Goal: Find specific page/section: Find specific page/section

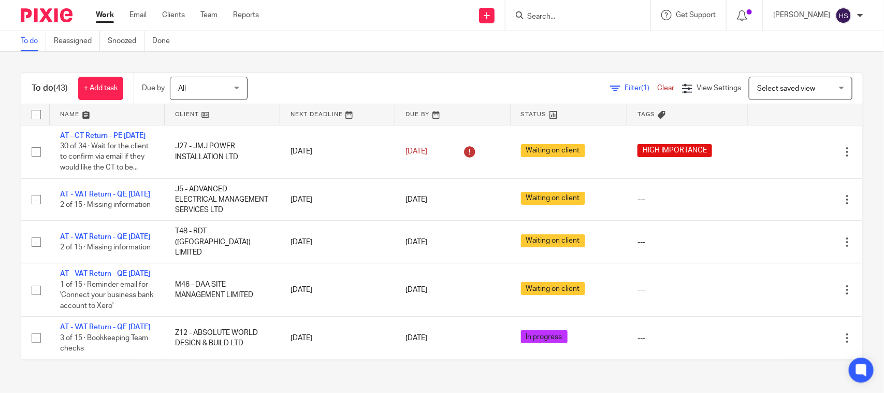
scroll to position [367, 0]
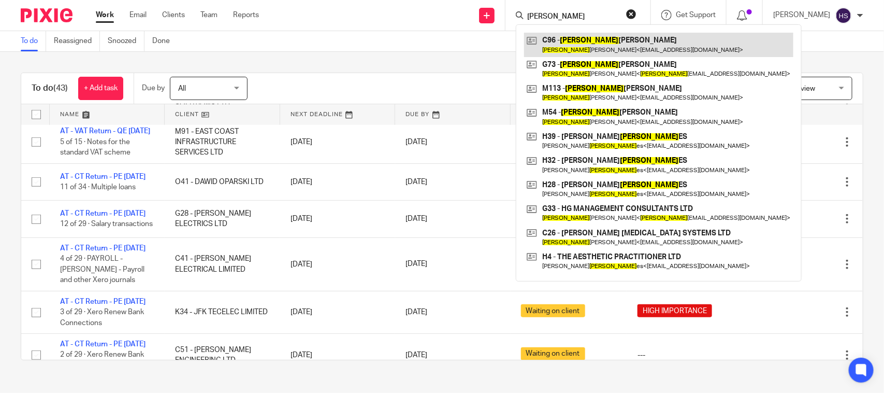
type input "[PERSON_NAME]"
click at [600, 40] on link at bounding box center [658, 45] width 269 height 24
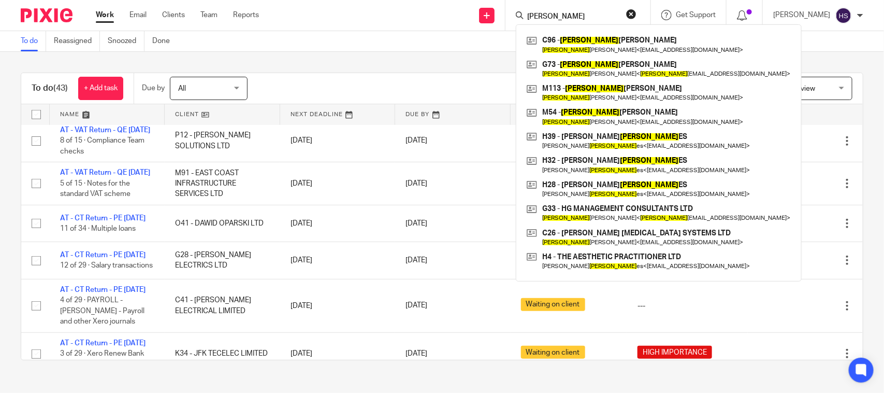
scroll to position [237, 0]
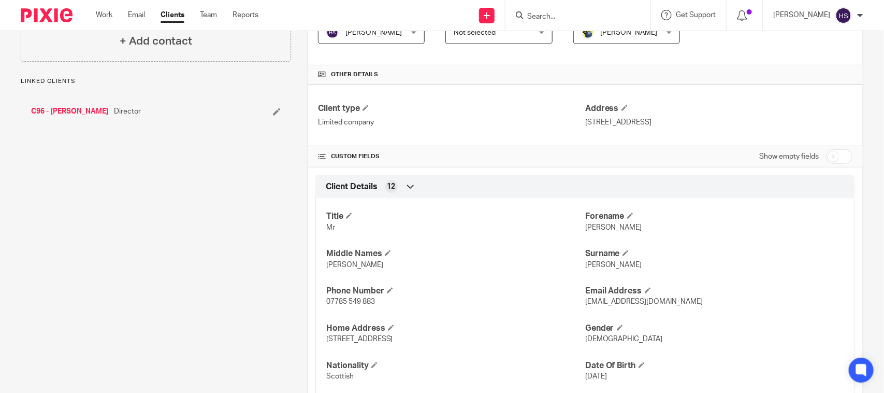
scroll to position [216, 0]
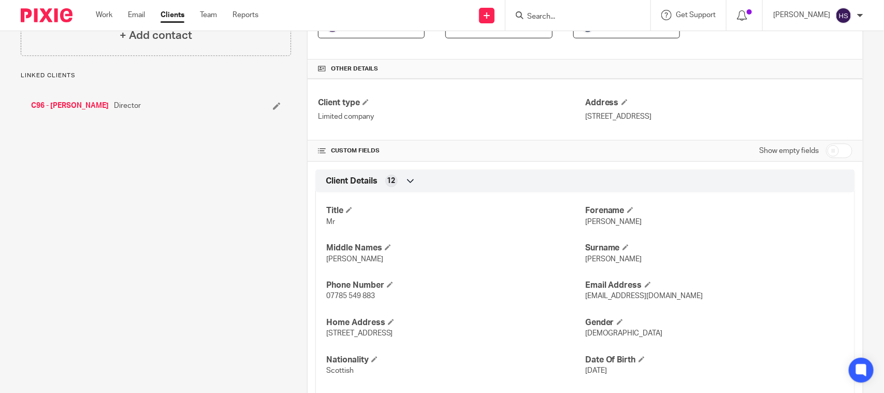
click at [588, 221] on span "[PERSON_NAME]" at bounding box center [613, 221] width 57 height 7
copy span "[PERSON_NAME]"
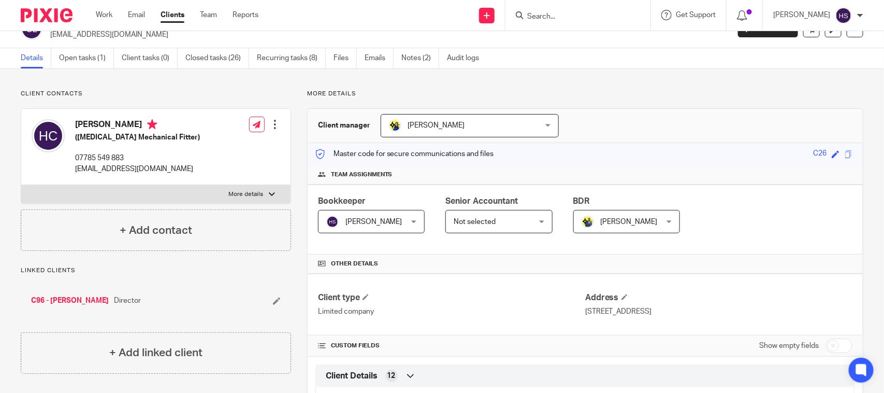
scroll to position [0, 0]
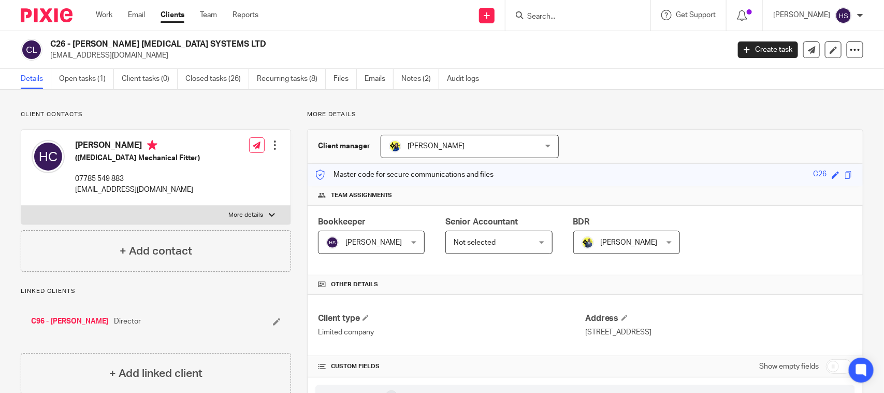
click at [592, 12] on input "Search" at bounding box center [572, 16] width 93 height 9
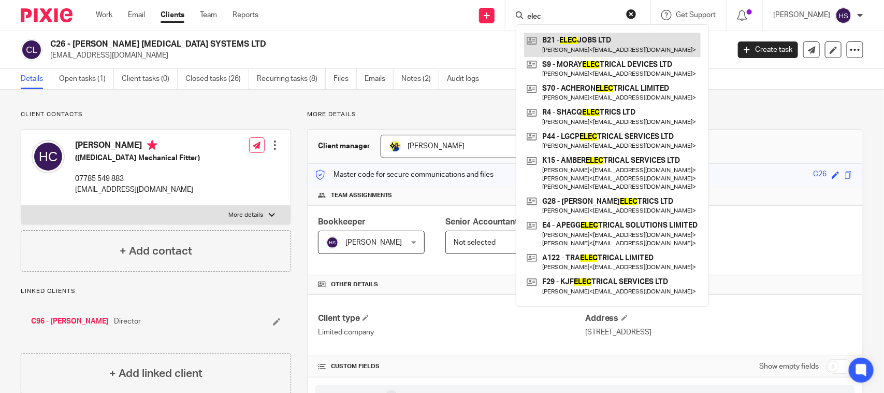
type input "elec"
click at [583, 42] on link at bounding box center [612, 45] width 177 height 24
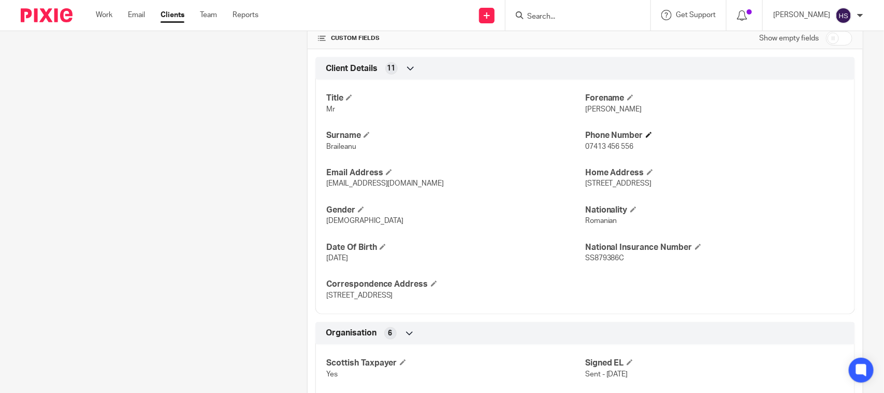
scroll to position [324, 0]
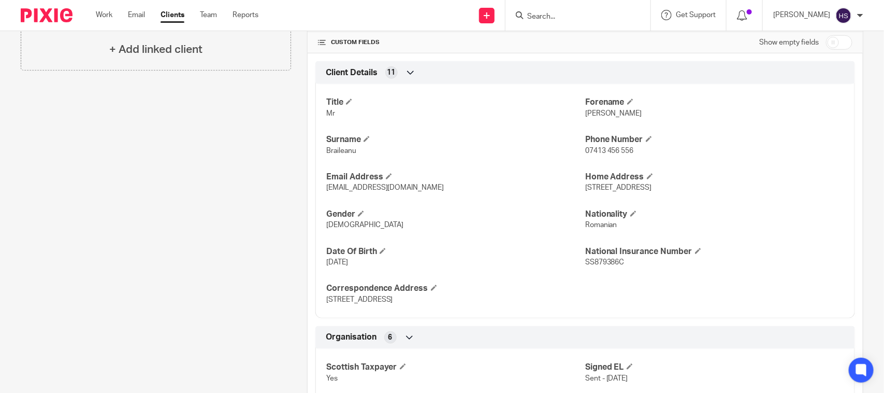
click at [591, 112] on span "Marius" at bounding box center [613, 113] width 57 height 7
copy span "Marius"
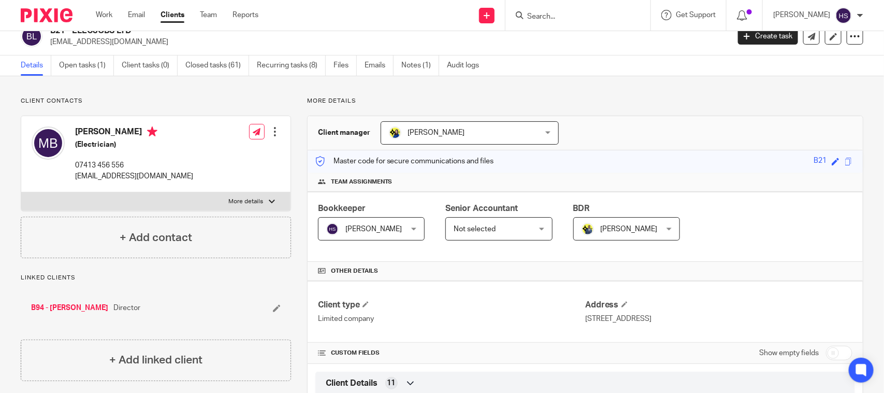
scroll to position [0, 0]
